Goal: Information Seeking & Learning: Compare options

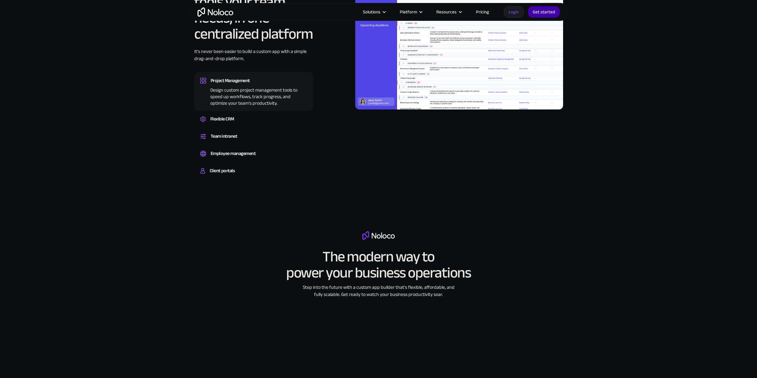
scroll to position [714, 0]
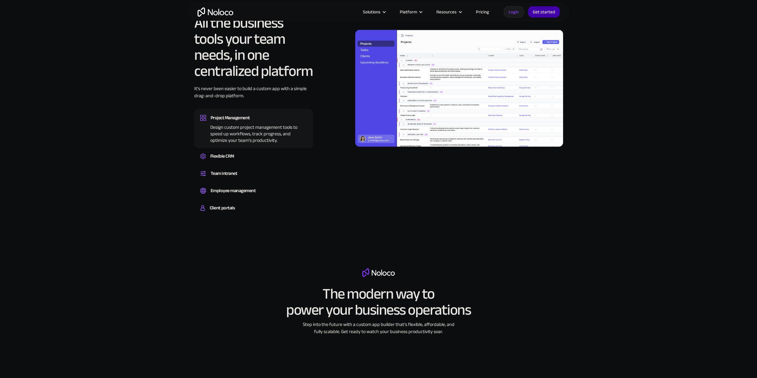
click at [487, 13] on link "Pricing" at bounding box center [482, 12] width 28 height 8
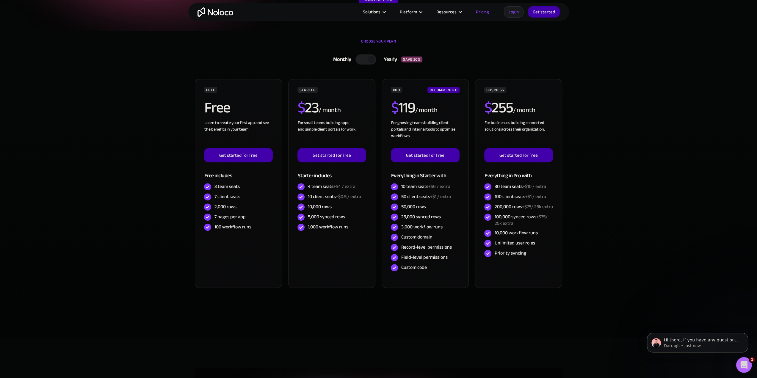
click at [748, 363] on div "Open Intercom Messenger" at bounding box center [743, 364] width 20 height 20
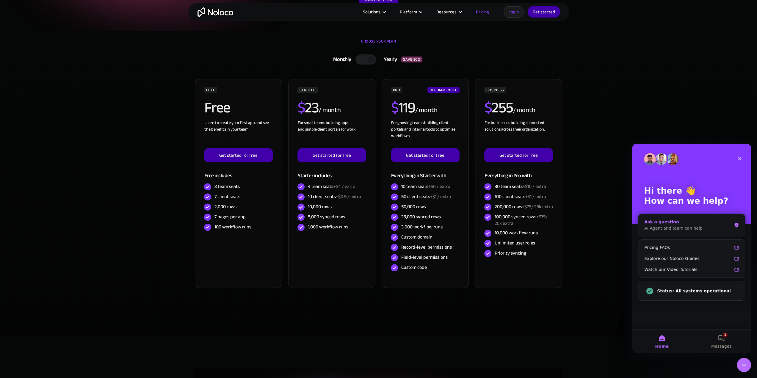
click at [672, 226] on div "AI Agent and team can help" at bounding box center [687, 228] width 87 height 6
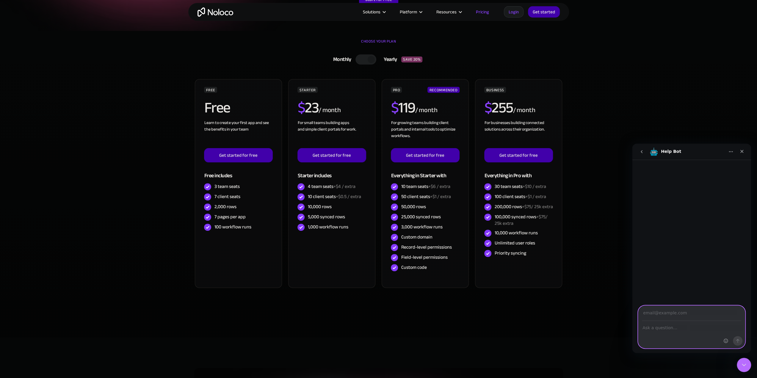
click at [663, 330] on textarea "Ask a question…" at bounding box center [691, 326] width 106 height 10
type textarea "how is it better then softr?"
click at [672, 312] on input "Your email" at bounding box center [691, 313] width 99 height 15
click at [740, 153] on icon "Close" at bounding box center [741, 151] width 5 height 5
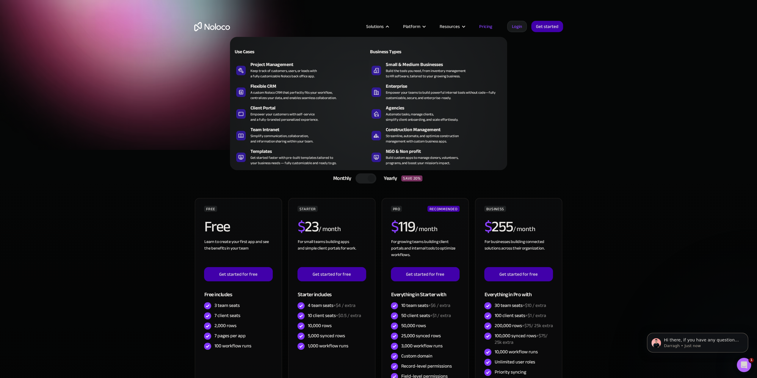
click at [280, 73] on div "Keep track of customers, users, or leads with a fully customizable Noloco back …" at bounding box center [283, 73] width 66 height 11
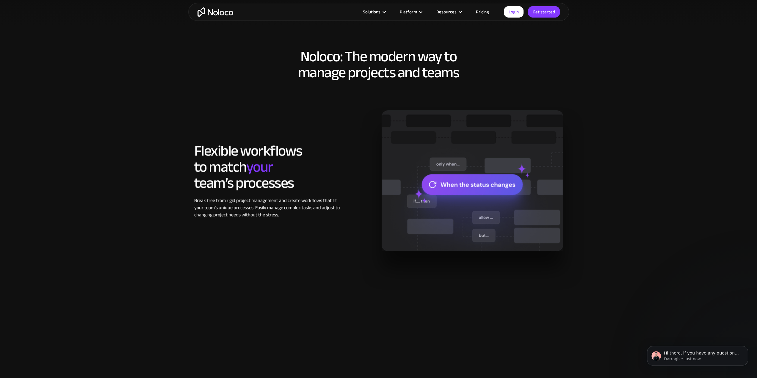
click at [322, 233] on div "Flexible workflows to match your team’s processes Break free from rigid project…" at bounding box center [378, 180] width 375 height 140
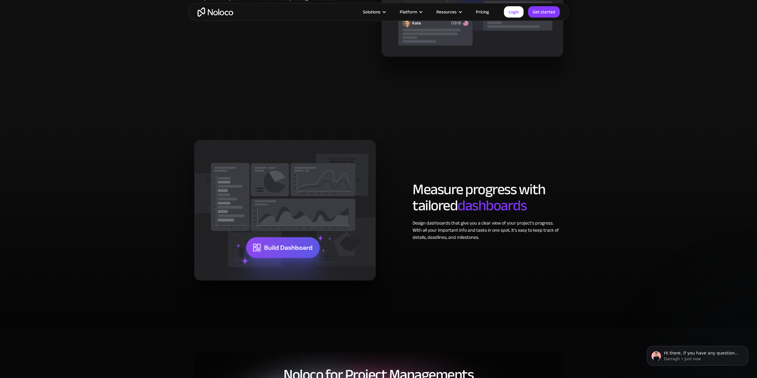
scroll to position [1071, 0]
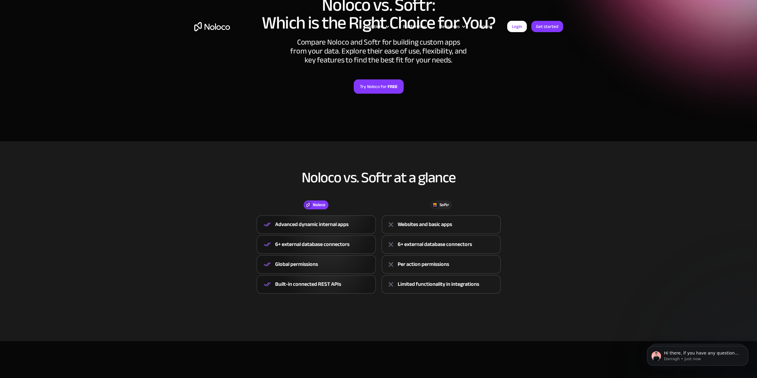
scroll to position [149, 0]
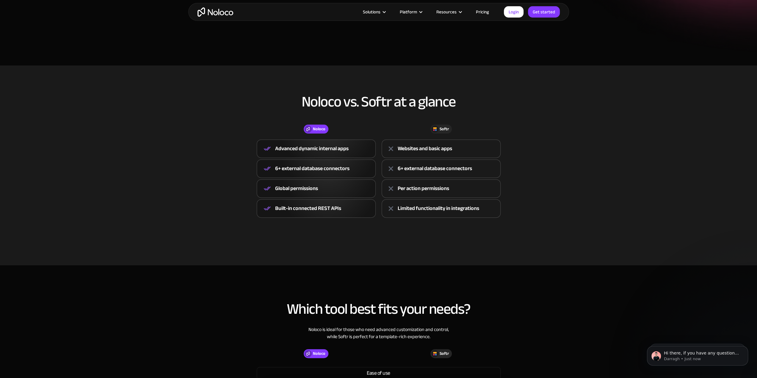
click at [399, 152] on div "Websites and basic apps" at bounding box center [425, 148] width 54 height 9
click at [339, 147] on div "Advanced dynamic internal apps" at bounding box center [311, 148] width 73 height 9
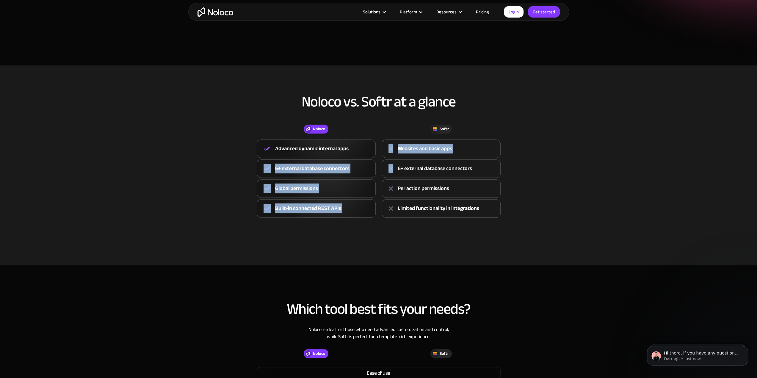
drag, startPoint x: 321, startPoint y: 175, endPoint x: 384, endPoint y: 168, distance: 63.5
click at [384, 168] on div "Noloco Advanced dynamic internal apps 6+ external database connectors Global pe…" at bounding box center [379, 178] width 250 height 78
click at [365, 169] on div "6+ external database connectors" at bounding box center [316, 168] width 119 height 18
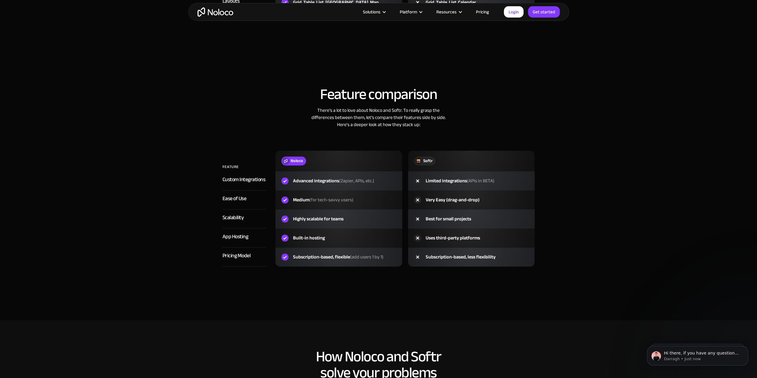
scroll to position [892, 0]
